Goal: Information Seeking & Learning: Learn about a topic

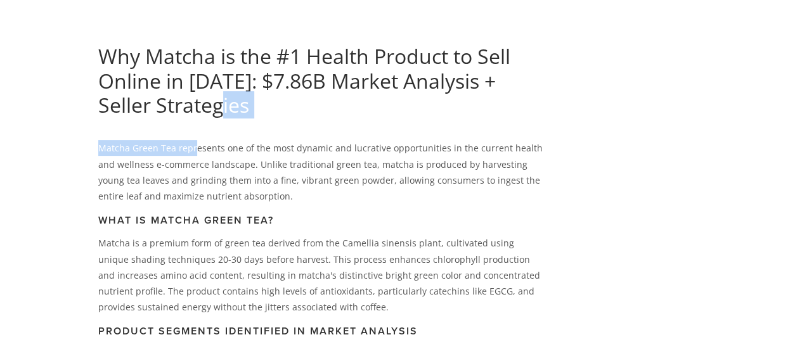
drag, startPoint x: 185, startPoint y: 107, endPoint x: 193, endPoint y: 126, distance: 20.5
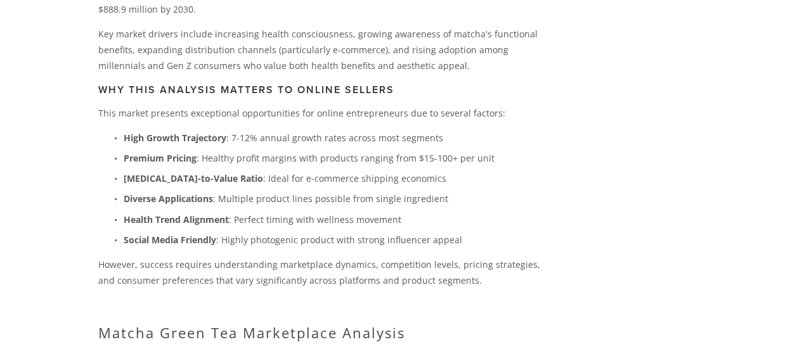
scroll to position [887, 0]
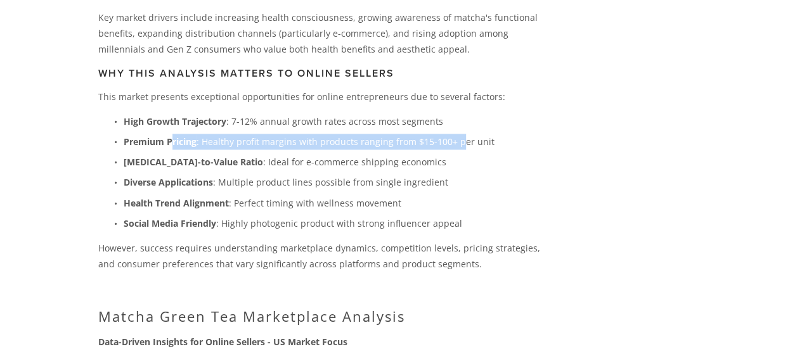
drag, startPoint x: 188, startPoint y: 130, endPoint x: 457, endPoint y: 130, distance: 269.3
click at [457, 130] on ul "High Growth Trajectory : 7-12% annual growth rates across most segments Premium…" at bounding box center [320, 172] width 444 height 118
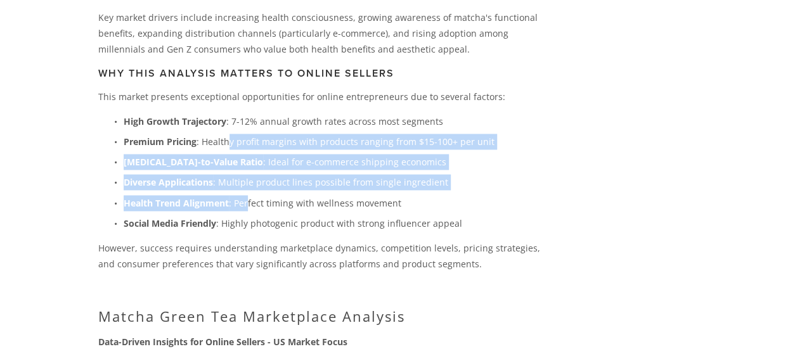
drag, startPoint x: 236, startPoint y: 159, endPoint x: 246, endPoint y: 201, distance: 43.6
click at [246, 201] on ul "High Growth Trajectory : 7-12% annual growth rates across most segments Premium…" at bounding box center [320, 172] width 444 height 118
click at [246, 201] on p "Health Trend Alignment : Perfect timing with wellness movement" at bounding box center [333, 203] width 419 height 16
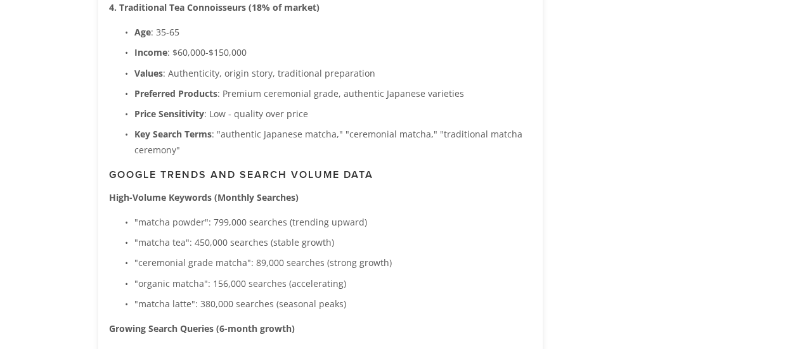
scroll to position [1901, 0]
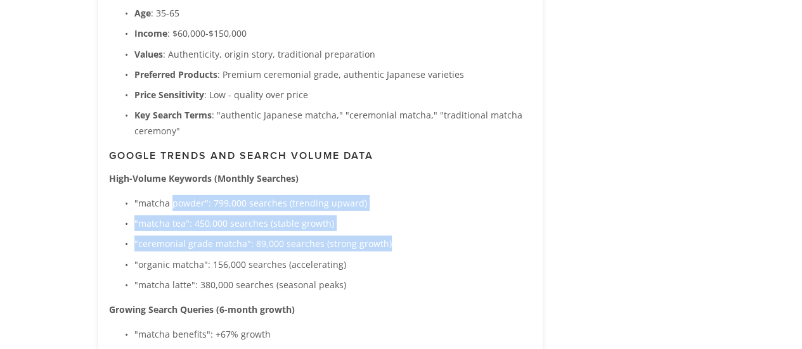
drag, startPoint x: 170, startPoint y: 196, endPoint x: 432, endPoint y: 237, distance: 264.8
click at [432, 237] on ul ""matcha powder": 799,000 searches (trending upward) "matcha tea": 450,000 searc…" at bounding box center [320, 244] width 423 height 98
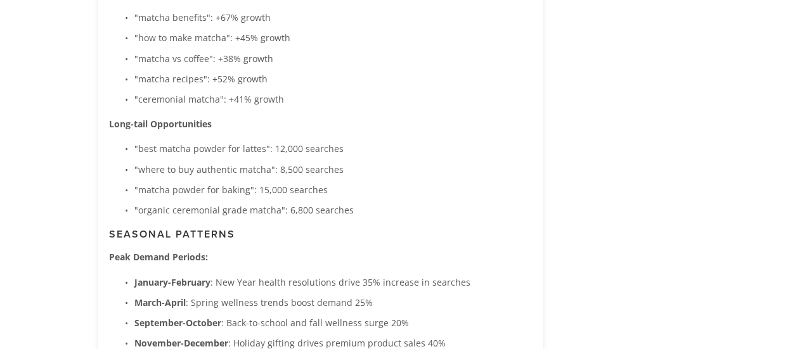
scroll to position [2344, 0]
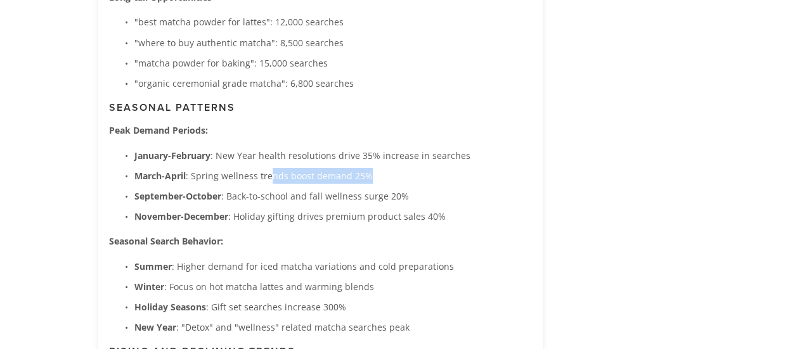
drag, startPoint x: 267, startPoint y: 172, endPoint x: 371, endPoint y: 169, distance: 103.9
click at [371, 169] on p "March-April : Spring wellness trends boost demand 25%" at bounding box center [332, 176] width 397 height 16
drag, startPoint x: 371, startPoint y: 171, endPoint x: 249, endPoint y: 176, distance: 121.7
click at [249, 176] on p "March-April : Spring wellness trends boost demand 25%" at bounding box center [332, 176] width 397 height 16
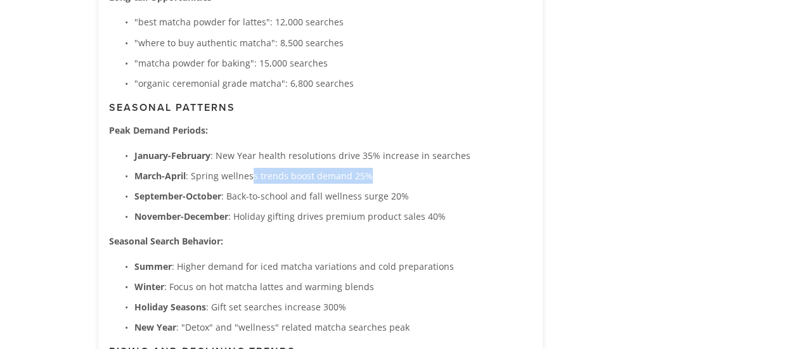
click at [248, 176] on p "March-April : Spring wellness trends boost demand 25%" at bounding box center [332, 176] width 397 height 16
drag, startPoint x: 248, startPoint y: 176, endPoint x: 309, endPoint y: 176, distance: 60.8
click at [309, 176] on p "March-April : Spring wellness trends boost demand 25%" at bounding box center [332, 176] width 397 height 16
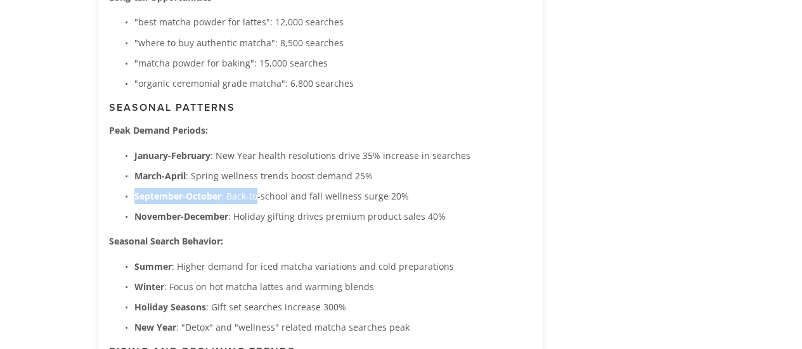
drag, startPoint x: 255, startPoint y: 191, endPoint x: 452, endPoint y: 181, distance: 197.3
click at [452, 181] on ul "January-February : New Year health resolutions drive 35% increase in searches M…" at bounding box center [320, 186] width 423 height 77
click at [430, 195] on p "September-October : Back-to-school and fall wellness surge 20%" at bounding box center [332, 196] width 397 height 16
drag, startPoint x: 430, startPoint y: 195, endPoint x: 421, endPoint y: 170, distance: 25.4
click at [425, 182] on ul "January-February : New Year health resolutions drive 35% increase in searches M…" at bounding box center [320, 186] width 423 height 77
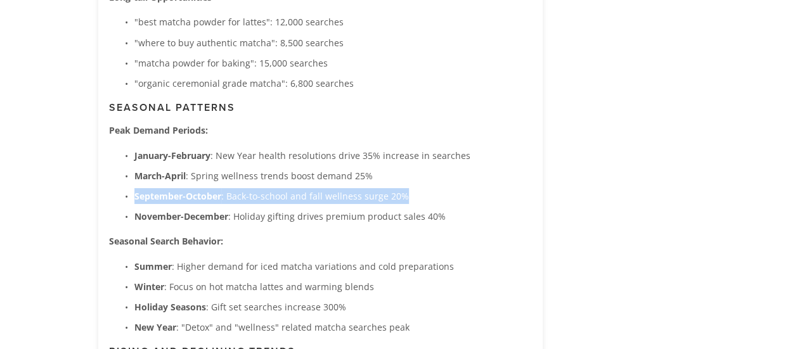
click at [421, 169] on p "March-April : Spring wellness trends boost demand 25%" at bounding box center [332, 176] width 397 height 16
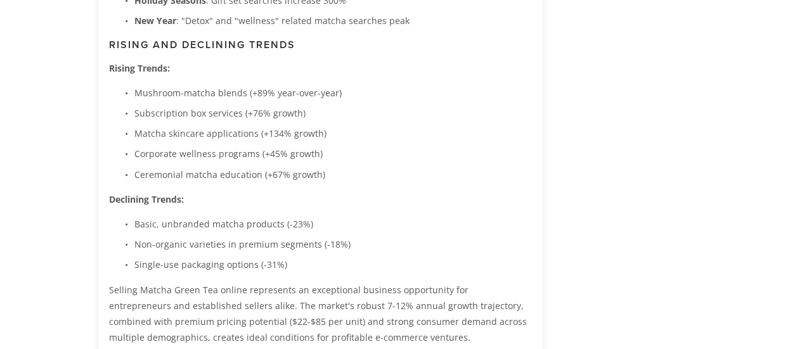
scroll to position [2661, 0]
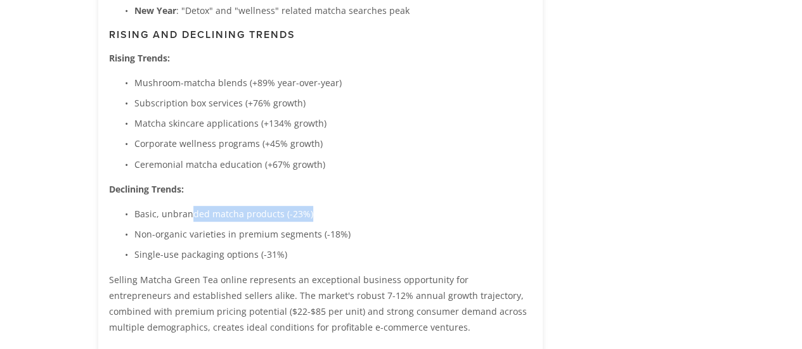
drag, startPoint x: 191, startPoint y: 219, endPoint x: 310, endPoint y: 207, distance: 120.3
click at [310, 207] on p "Basic, unbranded matcha products (-23%)" at bounding box center [332, 214] width 397 height 16
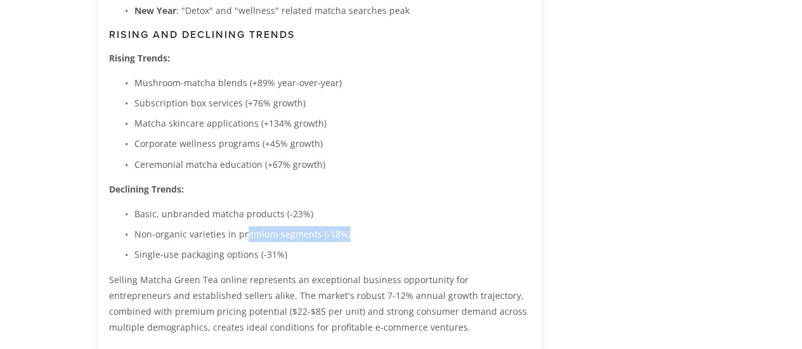
drag, startPoint x: 241, startPoint y: 233, endPoint x: 346, endPoint y: 232, distance: 104.5
click at [346, 232] on p "Non-organic varieties in premium segments (-18%)" at bounding box center [332, 234] width 397 height 16
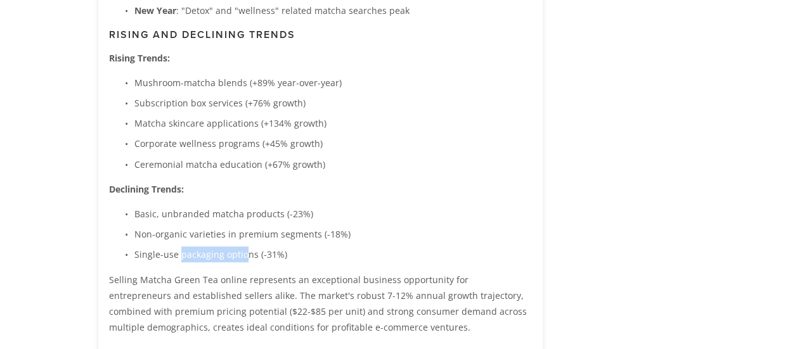
drag, startPoint x: 181, startPoint y: 258, endPoint x: 253, endPoint y: 251, distance: 72.6
click at [253, 251] on p "Single-use packaging options (-31%)" at bounding box center [332, 254] width 397 height 16
click at [257, 251] on p "Single-use packaging options (-31%)" at bounding box center [332, 254] width 397 height 16
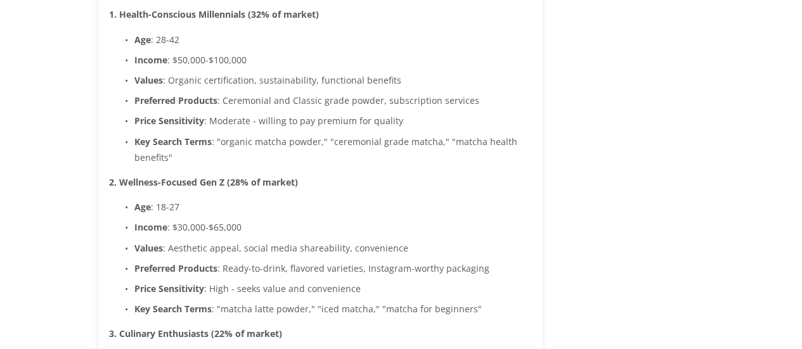
scroll to position [1331, 0]
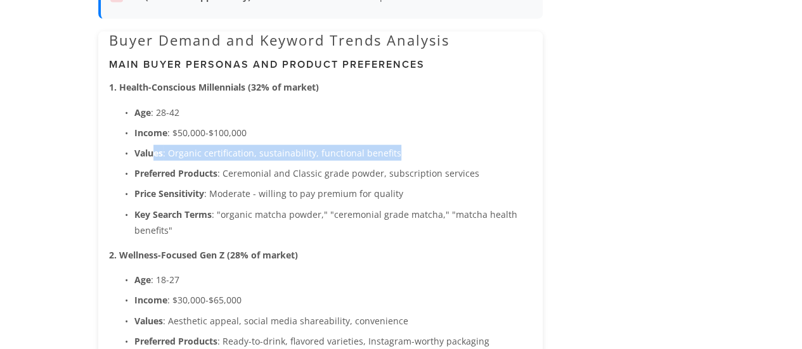
drag, startPoint x: 153, startPoint y: 158, endPoint x: 399, endPoint y: 154, distance: 245.9
click at [399, 154] on p "Values : Organic certification, sustainability, functional benefits" at bounding box center [332, 153] width 397 height 16
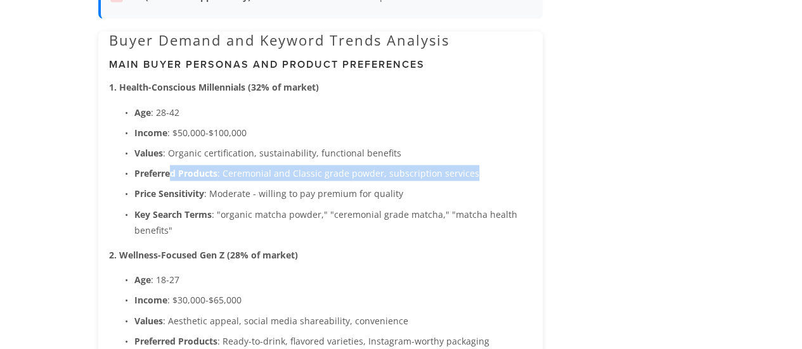
drag, startPoint x: 172, startPoint y: 177, endPoint x: 525, endPoint y: 174, distance: 352.9
click at [525, 174] on p "Preferred Products : Ceremonial and Classic grade powder, subscription services" at bounding box center [332, 173] width 397 height 16
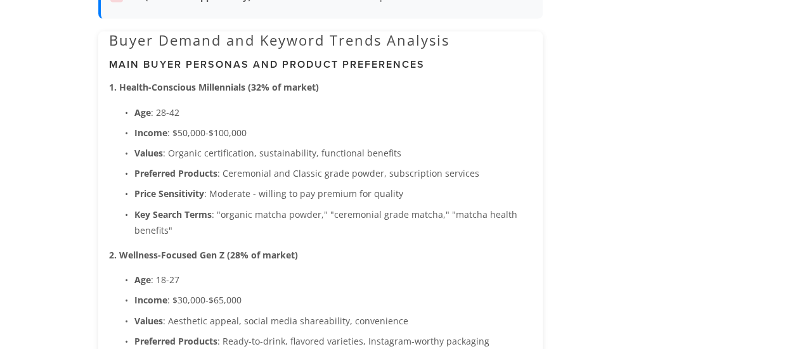
click at [402, 196] on p "Price Sensitivity : Moderate - willing to pay premium for quality" at bounding box center [332, 194] width 397 height 16
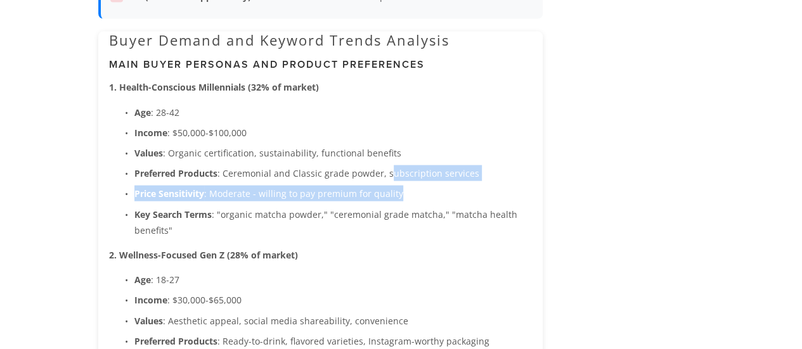
drag, startPoint x: 387, startPoint y: 179, endPoint x: 406, endPoint y: 198, distance: 26.4
click at [406, 198] on ul "Age : [DEMOGRAPHIC_DATA] Income : $50,000-$100,000 Values : Organic certificati…" at bounding box center [320, 172] width 423 height 134
click at [406, 198] on p "Price Sensitivity : Moderate - willing to pay premium for quality" at bounding box center [332, 194] width 397 height 16
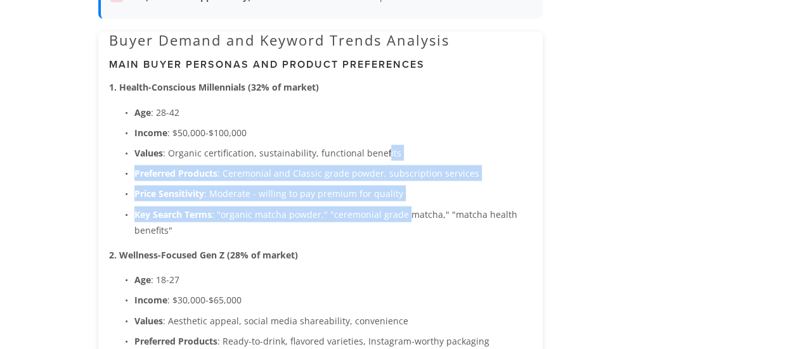
drag, startPoint x: 383, startPoint y: 159, endPoint x: 406, endPoint y: 205, distance: 51.9
click at [406, 205] on ul "Age : [DEMOGRAPHIC_DATA] Income : $50,000-$100,000 Values : Organic certificati…" at bounding box center [320, 172] width 423 height 134
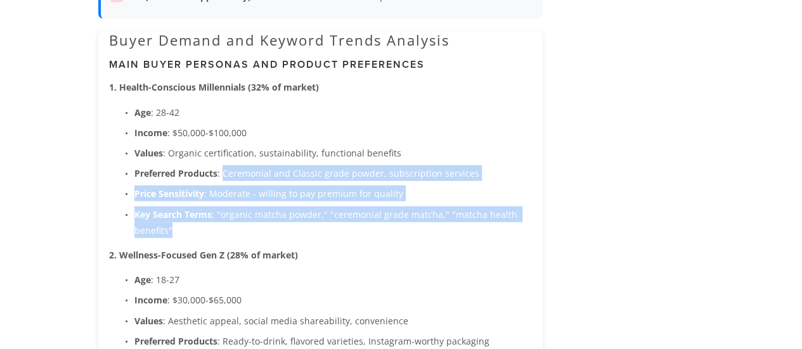
drag, startPoint x: 224, startPoint y: 174, endPoint x: 285, endPoint y: 230, distance: 82.5
click at [285, 230] on ul "Age : [DEMOGRAPHIC_DATA] Income : $50,000-$100,000 Values : Organic certificati…" at bounding box center [320, 172] width 423 height 134
click at [285, 230] on p "Key Search Terms : "organic matcha powder," "ceremonial grade matcha," "matcha …" at bounding box center [332, 223] width 397 height 32
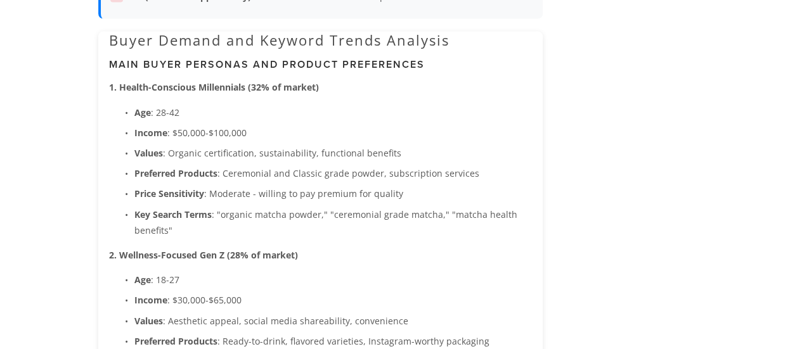
drag, startPoint x: 273, startPoint y: 221, endPoint x: 263, endPoint y: 177, distance: 45.5
click at [269, 190] on ul "Age : [DEMOGRAPHIC_DATA] Income : $50,000-$100,000 Values : Organic certificati…" at bounding box center [320, 172] width 423 height 134
click at [261, 175] on p "Preferred Products : Ceremonial and Classic grade powder, subscription services" at bounding box center [332, 173] width 397 height 16
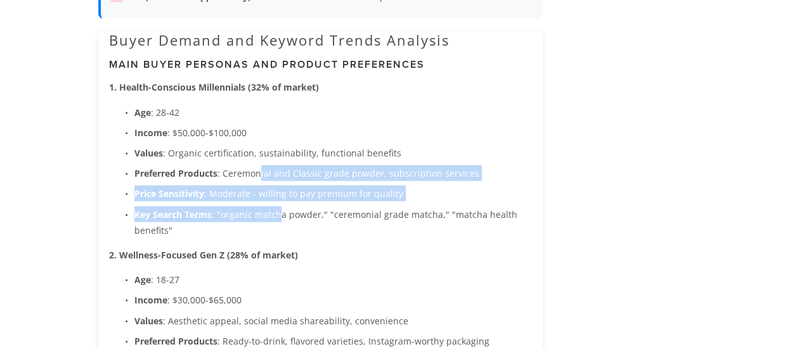
click at [278, 222] on ul "Age : [DEMOGRAPHIC_DATA] Income : $50,000-$100,000 Values : Organic certificati…" at bounding box center [320, 172] width 423 height 134
click at [278, 222] on p "Key Search Terms : "organic matcha powder," "ceremonial grade matcha," "matcha …" at bounding box center [332, 223] width 397 height 32
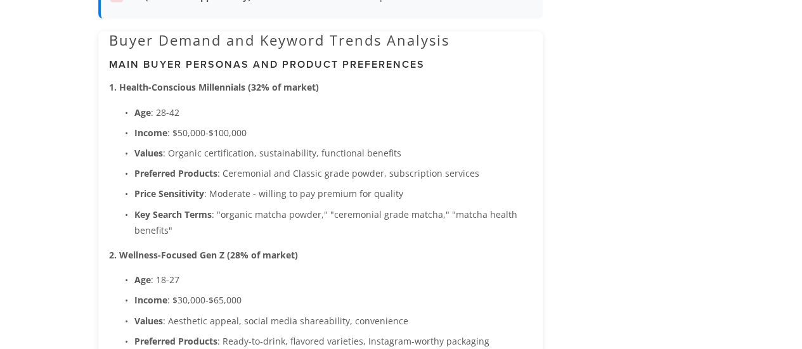
scroll to position [1457, 0]
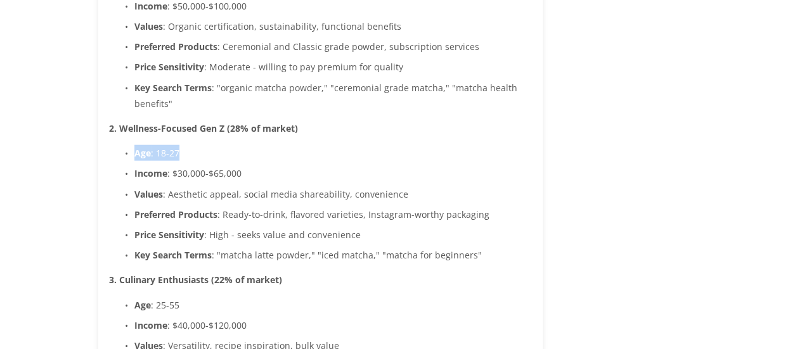
drag, startPoint x: 114, startPoint y: 155, endPoint x: 281, endPoint y: 155, distance: 167.3
click at [281, 155] on p "Age : [DEMOGRAPHIC_DATA]" at bounding box center [332, 153] width 397 height 16
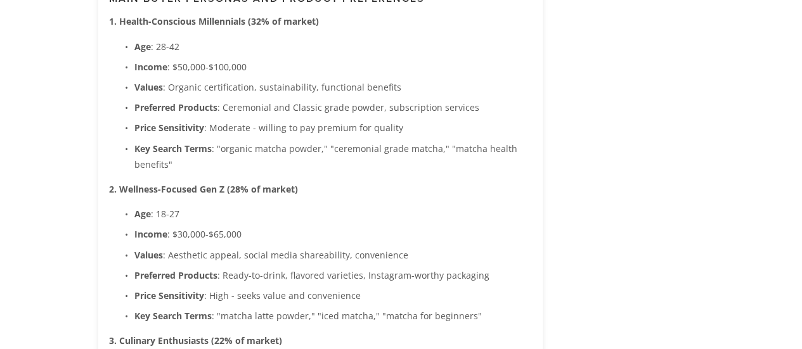
scroll to position [1521, 0]
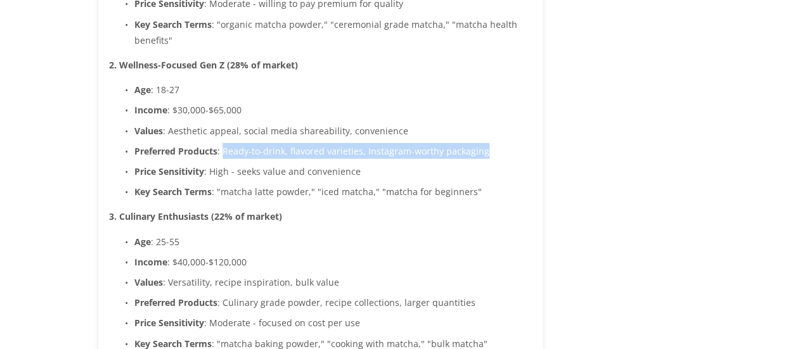
drag, startPoint x: 255, startPoint y: 156, endPoint x: 479, endPoint y: 157, distance: 224.3
click at [479, 157] on p "Preferred Products : Ready-to-drink, flavored varieties, Instagram-worthy packa…" at bounding box center [332, 151] width 397 height 16
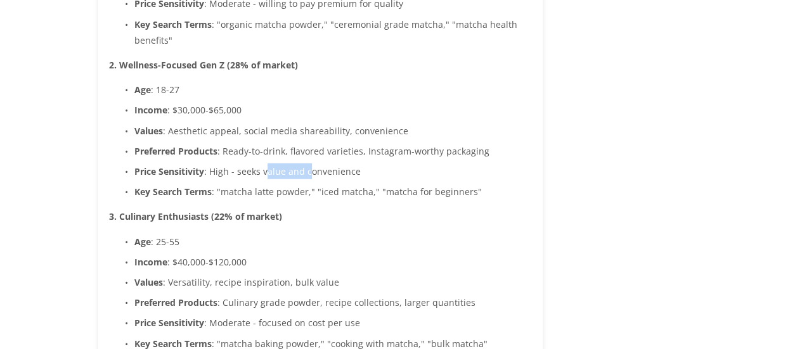
drag, startPoint x: 267, startPoint y: 167, endPoint x: 307, endPoint y: 168, distance: 39.9
click at [307, 168] on p "Price Sensitivity : High - seeks value and convenience" at bounding box center [332, 171] width 397 height 16
drag, startPoint x: 188, startPoint y: 183, endPoint x: 418, endPoint y: 176, distance: 230.8
click at [418, 176] on ul "Age : [DEMOGRAPHIC_DATA] Income : $30,000-$65,000 Values : Aesthetic appeal, so…" at bounding box center [320, 141] width 423 height 118
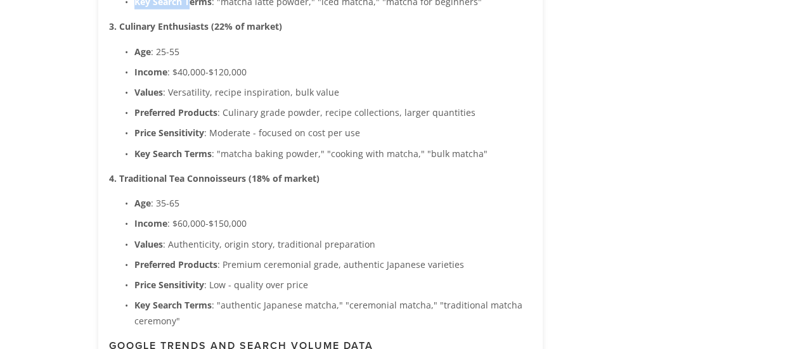
scroll to position [1774, 0]
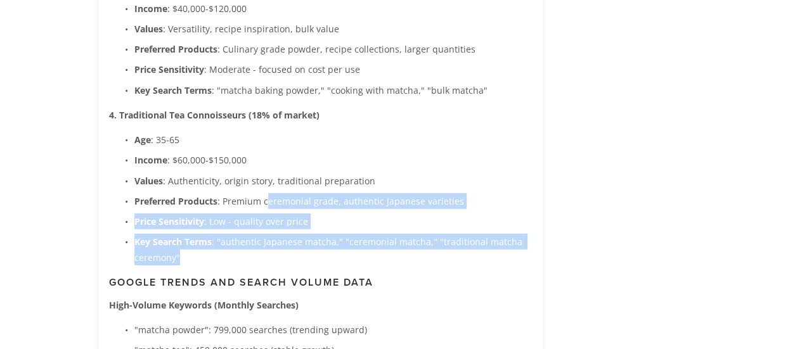
drag, startPoint x: 267, startPoint y: 202, endPoint x: 284, endPoint y: 262, distance: 62.6
click at [284, 262] on ul "Age : [DEMOGRAPHIC_DATA] Income : $60,000-$150,000 Values : Authenticity, origi…" at bounding box center [320, 199] width 423 height 134
click at [284, 262] on p "Key Search Terms : "authentic Japanese matcha," "ceremonial matcha," "tradition…" at bounding box center [332, 250] width 397 height 32
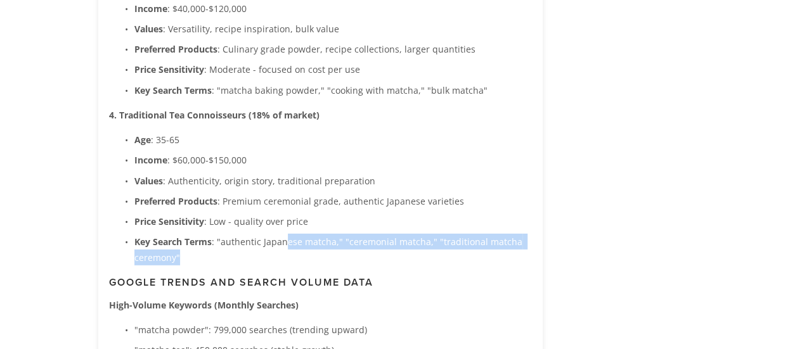
drag, startPoint x: 279, startPoint y: 256, endPoint x: 291, endPoint y: 224, distance: 34.1
click at [291, 224] on ul "Age : [DEMOGRAPHIC_DATA] Income : $60,000-$150,000 Values : Authenticity, origi…" at bounding box center [320, 199] width 423 height 134
click at [291, 222] on p "Price Sensitivity : Low - quality over price" at bounding box center [332, 222] width 397 height 16
drag, startPoint x: 291, startPoint y: 222, endPoint x: 298, endPoint y: 253, distance: 31.7
click at [298, 253] on ul "Age : [DEMOGRAPHIC_DATA] Income : $60,000-$150,000 Values : Authenticity, origi…" at bounding box center [320, 199] width 423 height 134
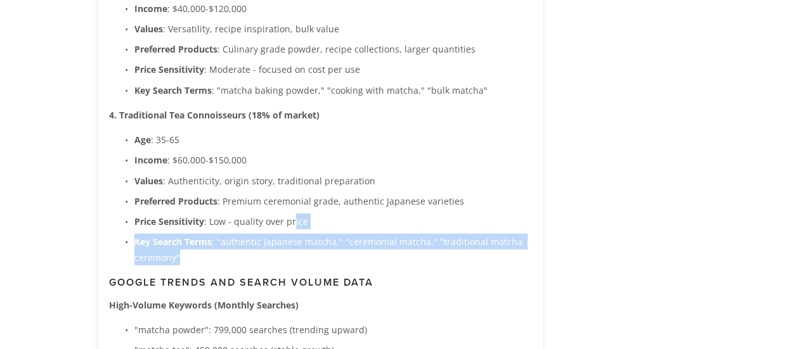
click at [298, 253] on p "Key Search Terms : "authentic Japanese matcha," "ceremonial matcha," "tradition…" at bounding box center [332, 250] width 397 height 32
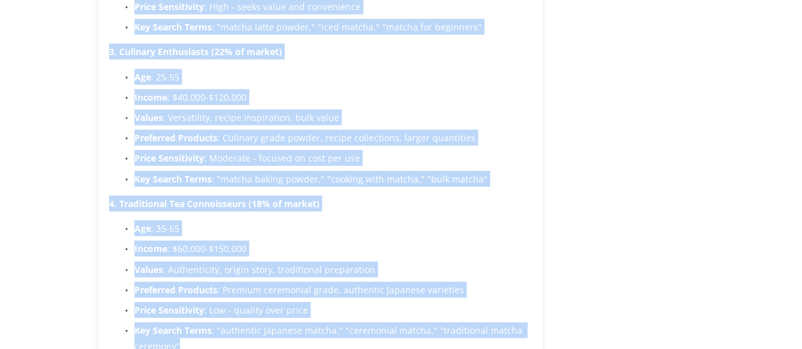
scroll to position [1754, 0]
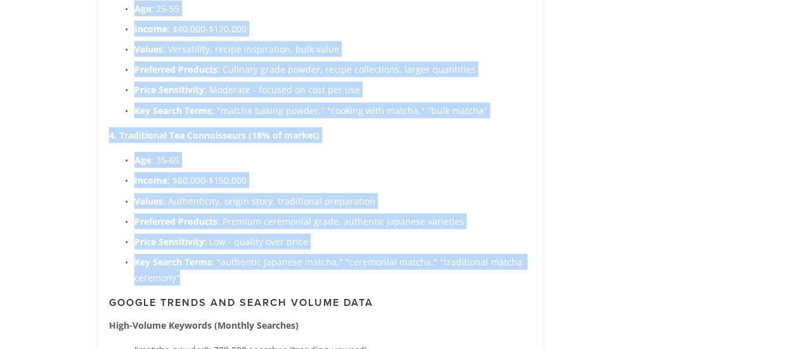
drag, startPoint x: 110, startPoint y: 85, endPoint x: 167, endPoint y: 125, distance: 69.6
copy div "1. Health-Conscious Millennials (32% of market) Age : [DEMOGRAPHIC_DATA] Income…"
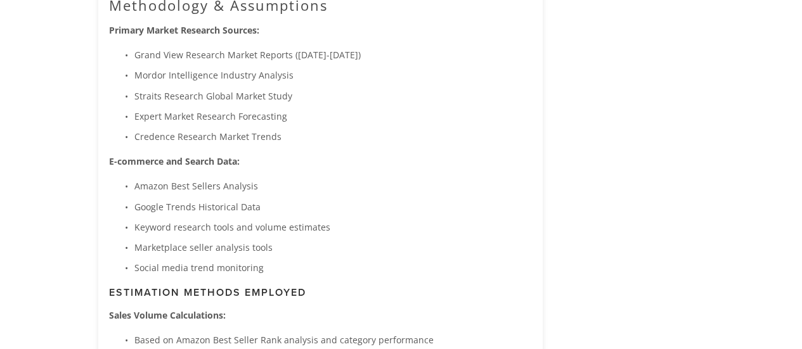
scroll to position [3275, 0]
